Goal: Task Accomplishment & Management: Use online tool/utility

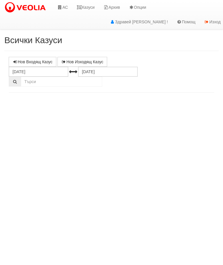
select select "10"
select select "1"
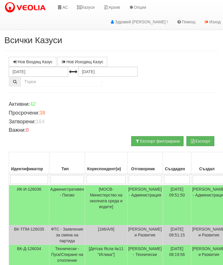
click at [67, 4] on link "АС" at bounding box center [62, 7] width 19 height 15
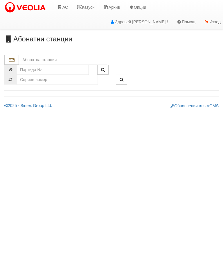
click at [56, 60] on input "text" at bounding box center [63, 60] width 88 height 10
click at [66, 66] on div "ДЯ РУСАЛКА - Младост - "ВЕОЛИЯ"" at bounding box center [63, 68] width 87 height 7
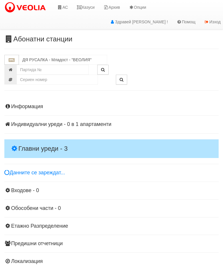
click at [49, 140] on h4 "Главни уреди - 3" at bounding box center [111, 148] width 215 height 19
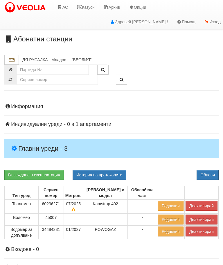
click at [198, 203] on button "Деактивирай" at bounding box center [202, 206] width 32 height 10
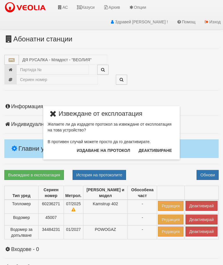
click at [94, 148] on button "Издаване на протокол" at bounding box center [103, 150] width 61 height 9
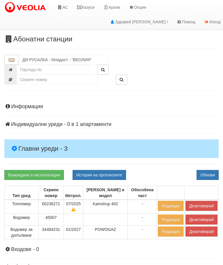
click at [162, 167] on div "Информация Параметри Брой Апартаменти: 1 Ползватели 08/2025 0 %" at bounding box center [111, 212] width 215 height 233
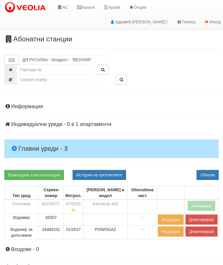
click at [192, 230] on button "Деактивирай" at bounding box center [202, 231] width 32 height 10
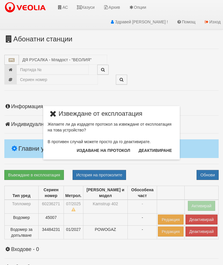
click at [104, 148] on button "Издаване на протокол" at bounding box center [103, 150] width 61 height 9
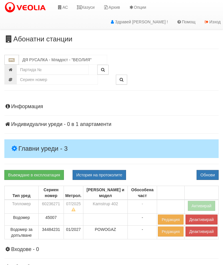
click at [173, 110] on div "Информация Параметри Брой Апартаменти: 1 Ползватели 08/2025 0 %" at bounding box center [111, 212] width 215 height 233
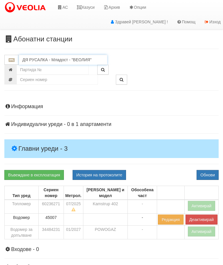
click at [55, 58] on input "ДЯ РУСАЛКА - Младост - "ВЕОЛИЯ"" at bounding box center [63, 60] width 88 height 10
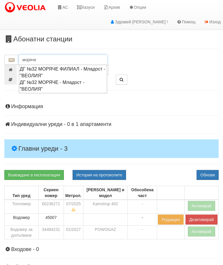
click at [56, 69] on div "ДГ №32 МОРЯЧЕ ФИЛИАЛ - Младост - "ВЕОЛИЯ"" at bounding box center [63, 71] width 87 height 13
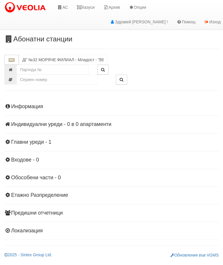
click at [40, 138] on div "Информация Параметри Брой Апартаменти: 0 Ползватели 08/2025 0 %" at bounding box center [111, 167] width 215 height 143
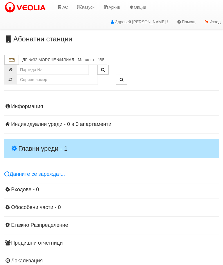
click at [47, 139] on h4 "Главни уреди - 1" at bounding box center [111, 148] width 215 height 19
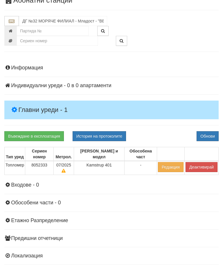
scroll to position [30, 0]
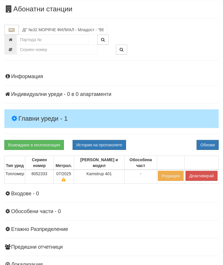
click at [198, 171] on button "Деактивирай" at bounding box center [202, 176] width 32 height 10
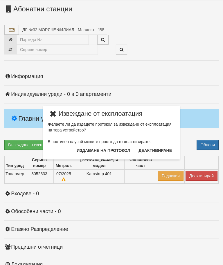
click at [112, 150] on button "Издаване на протокол" at bounding box center [103, 150] width 61 height 9
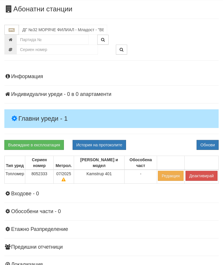
scroll to position [52, 0]
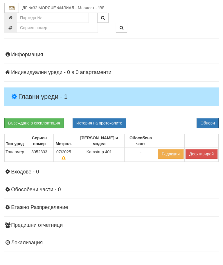
click at [166, 116] on div "Информация Параметри Брой Апартаменти: 0 Ползватели 08/2025 0 %" at bounding box center [111, 148] width 215 height 207
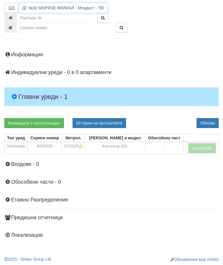
click at [55, 7] on input "ДГ №32 МОРЯЧЕ ФИЛИАЛ - Младост - "ВЕОЛИЯ"" at bounding box center [63, 8] width 88 height 10
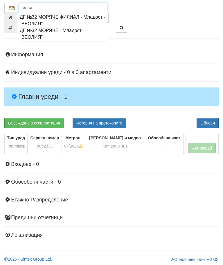
click at [43, 33] on div "ДГ №32 МОРЯЧЕ - Младост - "ВЕОЛИЯ"" at bounding box center [63, 33] width 87 height 13
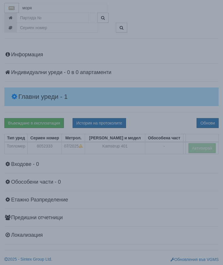
type input "ДГ №32 МОРЯЧЕ - Младост - "ВЕОЛИЯ""
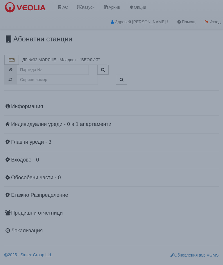
scroll to position [0, 0]
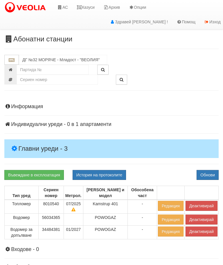
click at [48, 141] on h4 "Главни уреди - 3" at bounding box center [111, 148] width 215 height 19
click at [200, 203] on button "Деактивирай" at bounding box center [202, 206] width 32 height 10
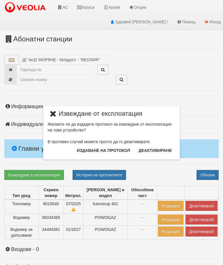
click at [111, 147] on button "Издаване на протокол" at bounding box center [103, 150] width 61 height 9
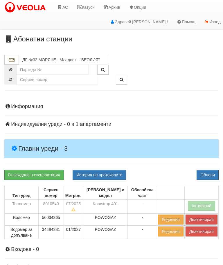
click at [51, 111] on div "Информация Параметри Брой Апартаменти: 1 Ползватели 08/2025 0 %" at bounding box center [111, 212] width 215 height 233
click at [162, 116] on div "Информация Параметри Брой Апартаменти: 1 Ползватели 08/2025 0 %" at bounding box center [111, 212] width 215 height 233
click at [200, 230] on button "Деактивирай" at bounding box center [202, 231] width 32 height 10
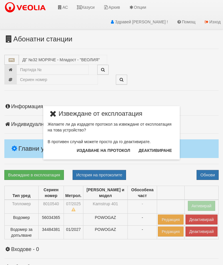
click at [106, 148] on button "Издаване на протокол" at bounding box center [103, 150] width 61 height 9
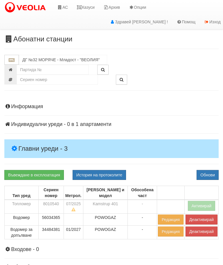
click at [178, 116] on div "Информация Параметри Брой Апартаменти: 1 Ползватели 08/2025 0 %" at bounding box center [111, 212] width 215 height 233
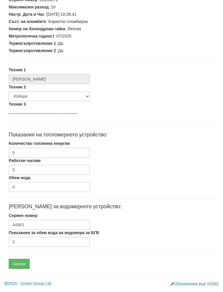
scroll to position [148, 0]
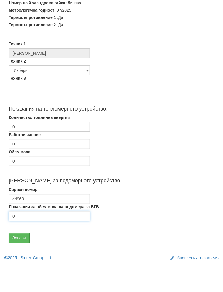
click at [49, 239] on input "0" at bounding box center [49, 244] width 81 height 10
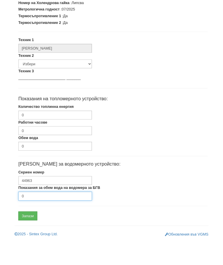
scroll to position [175, 0]
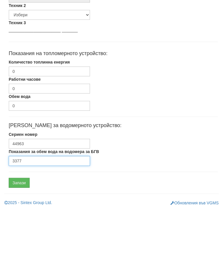
type input "3377"
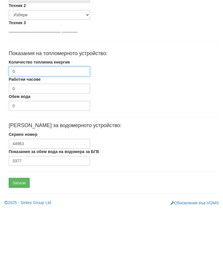
click at [61, 122] on input "0" at bounding box center [49, 127] width 81 height 10
click at [58, 122] on input "0" at bounding box center [49, 127] width 81 height 10
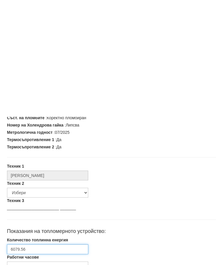
scroll to position [175, 2]
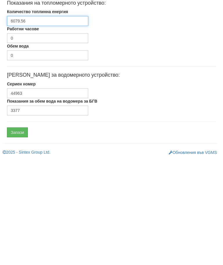
type input "6079.56"
click at [22, 233] on input "Запази" at bounding box center [17, 238] width 21 height 10
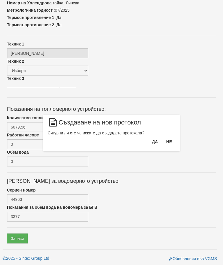
click at [151, 141] on button "Да" at bounding box center [155, 141] width 13 height 9
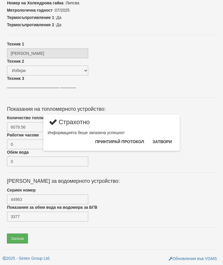
click at [166, 140] on button "Затвори" at bounding box center [162, 141] width 26 height 9
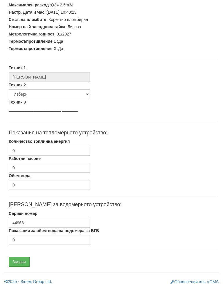
scroll to position [148, 0]
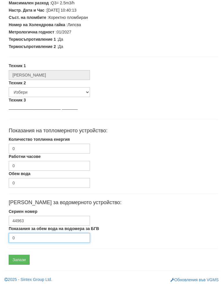
click at [45, 239] on input "0" at bounding box center [49, 244] width 81 height 10
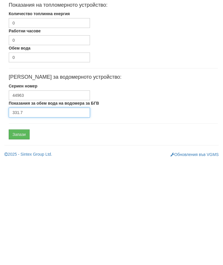
scroll to position [175, 0]
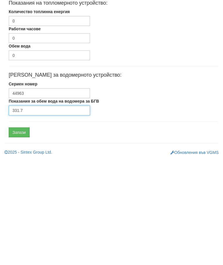
type input "331.7"
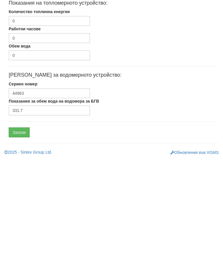
click at [22, 233] on input "Запази" at bounding box center [19, 238] width 21 height 10
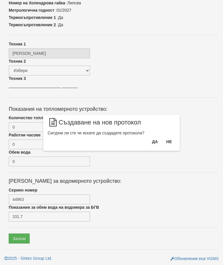
click at [149, 142] on button "Да" at bounding box center [155, 141] width 13 height 9
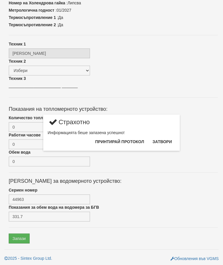
click at [167, 142] on button "Затвори" at bounding box center [162, 141] width 26 height 9
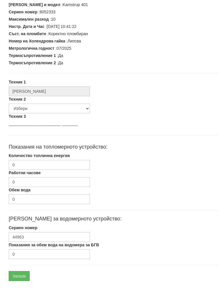
scroll to position [148, 0]
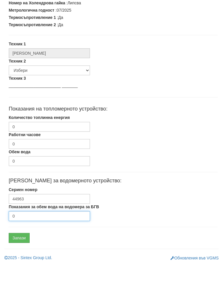
click at [39, 239] on input "0" at bounding box center [49, 244] width 81 height 10
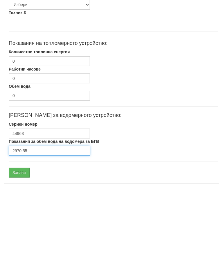
scroll to position [175, 0]
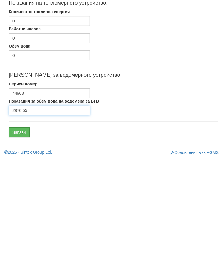
type input "2970.55"
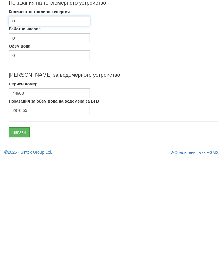
click at [56, 122] on input "0" at bounding box center [49, 127] width 81 height 10
type input "2970.55"
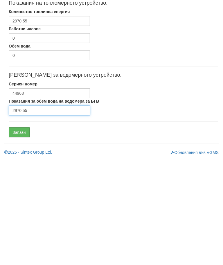
click at [57, 211] on input "2970.55" at bounding box center [49, 216] width 81 height 10
click at [51, 211] on input "2970.55" at bounding box center [49, 216] width 81 height 10
type input "2"
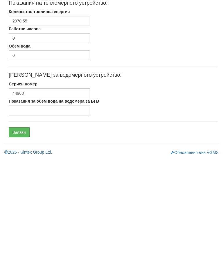
click at [23, 233] on input "Запази" at bounding box center [19, 238] width 21 height 10
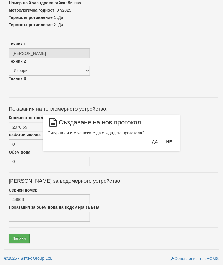
click at [150, 139] on button "Да" at bounding box center [155, 141] width 13 height 9
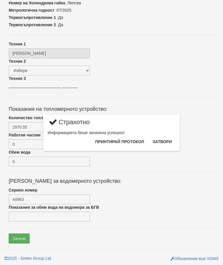
click at [164, 140] on button "Затвори" at bounding box center [162, 141] width 26 height 9
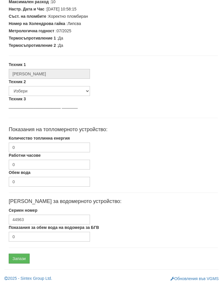
scroll to position [148, 0]
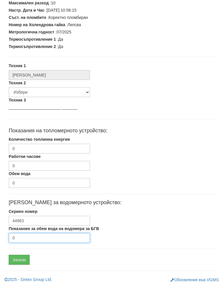
click at [42, 239] on input "0" at bounding box center [49, 244] width 81 height 10
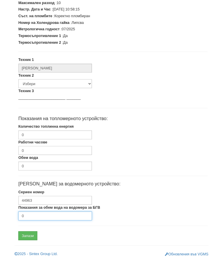
scroll to position [175, 0]
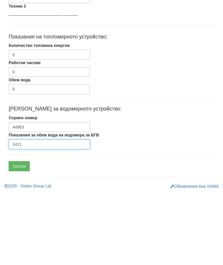
type input "1411"
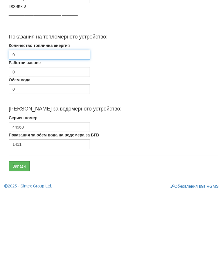
click at [62, 122] on input "0" at bounding box center [49, 127] width 81 height 10
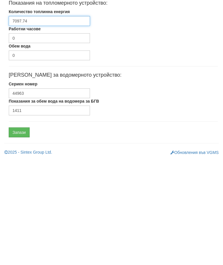
type input "7097.74"
click at [22, 233] on input "Запази" at bounding box center [19, 238] width 21 height 10
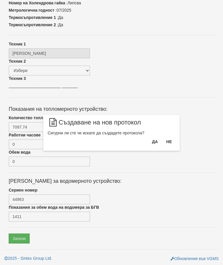
click at [153, 143] on button "Да" at bounding box center [155, 141] width 13 height 9
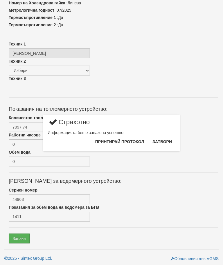
click at [164, 141] on button "Затвори" at bounding box center [162, 141] width 26 height 9
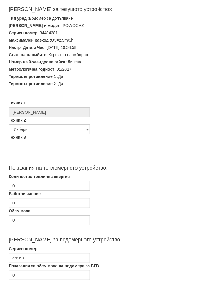
scroll to position [148, 0]
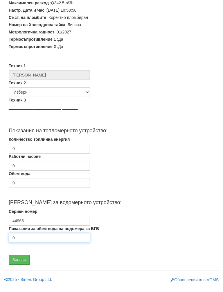
click at [40, 239] on input "0" at bounding box center [49, 244] width 81 height 10
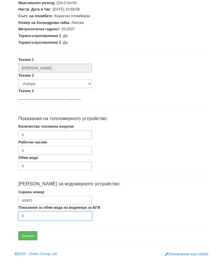
scroll to position [175, 0]
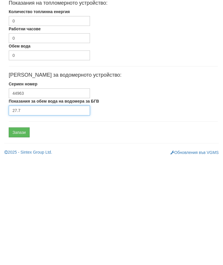
type input "27.7"
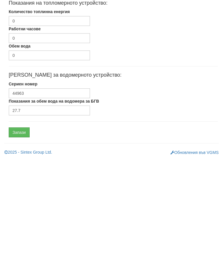
click at [24, 233] on input "Запази" at bounding box center [19, 238] width 21 height 10
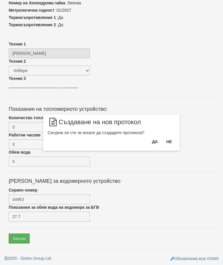
click at [155, 140] on button "Да" at bounding box center [155, 141] width 13 height 9
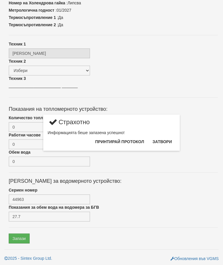
click at [165, 141] on button "Затвори" at bounding box center [162, 141] width 26 height 9
